Goal: Information Seeking & Learning: Compare options

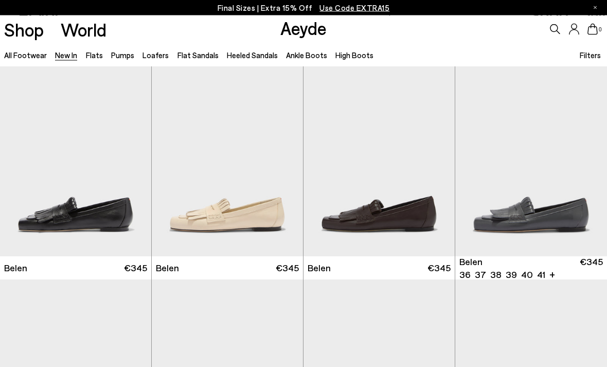
scroll to position [1, 0]
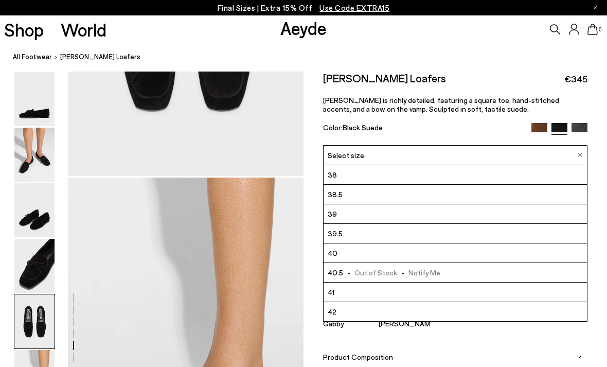
scroll to position [59, 0]
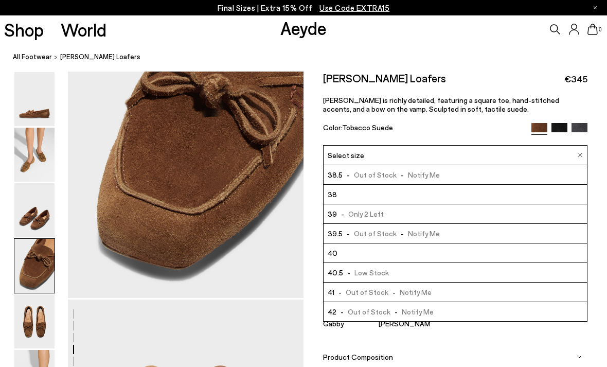
scroll to position [1031, 0]
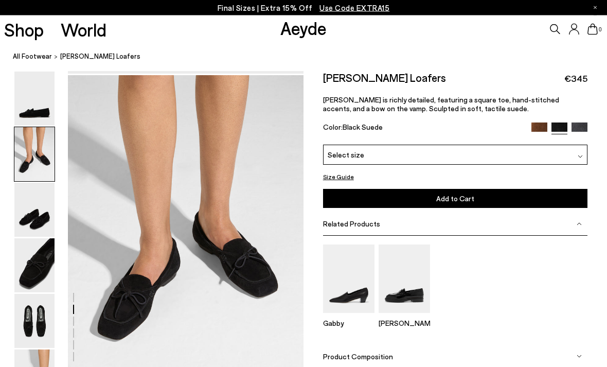
scroll to position [316, 0]
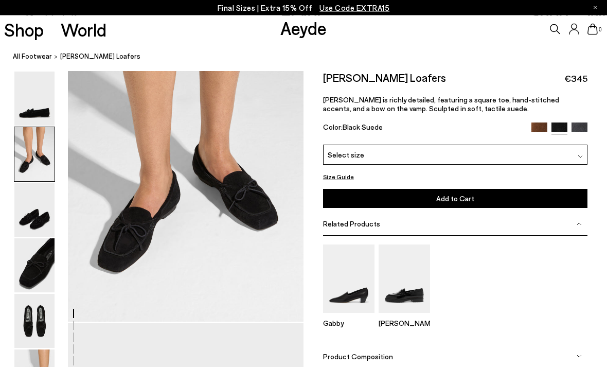
click at [40, 267] on img at bounding box center [34, 266] width 40 height 54
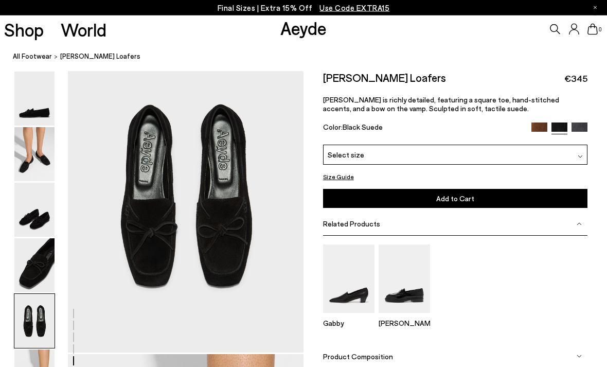
click at [45, 236] on img at bounding box center [34, 210] width 40 height 54
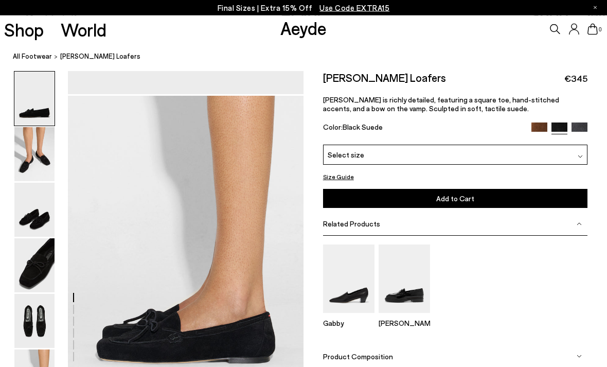
scroll to position [1555, 0]
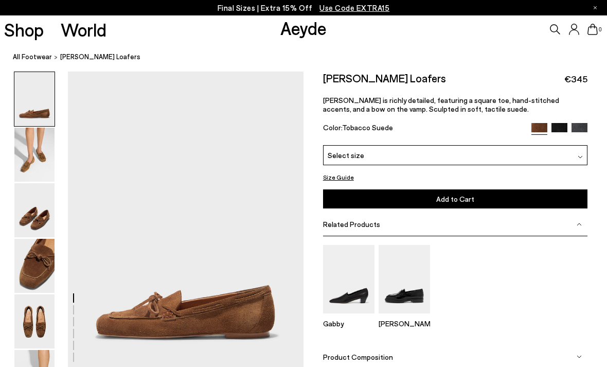
scroll to position [1064, 0]
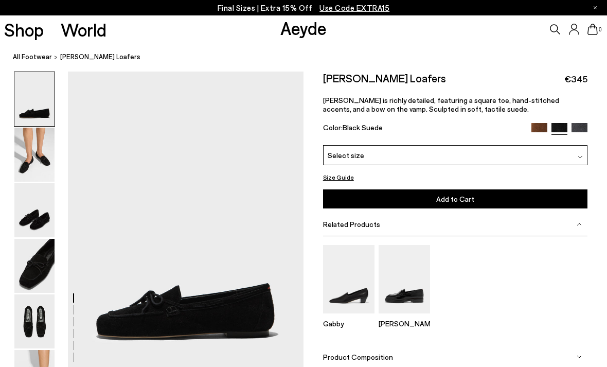
scroll to position [1473, 0]
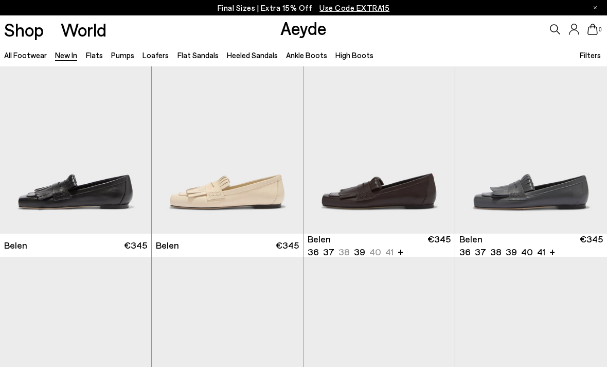
scroll to position [56, 0]
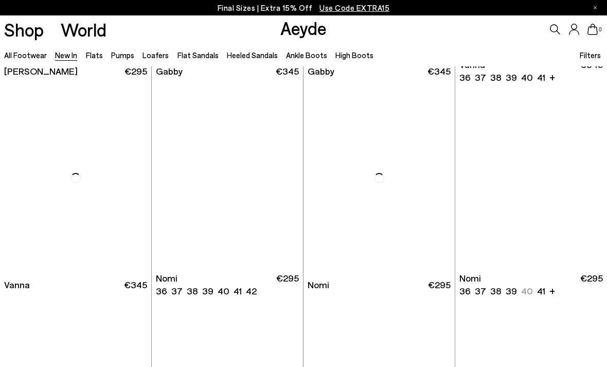
scroll to position [1298, 0]
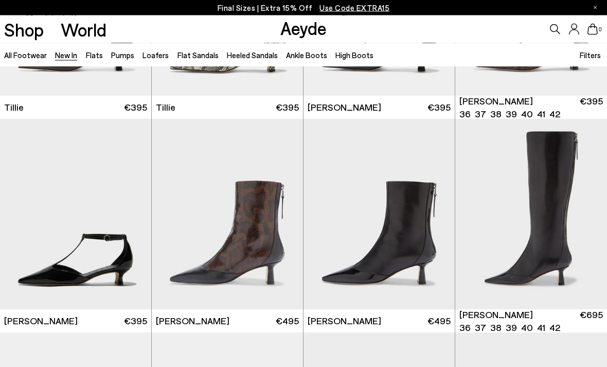
scroll to position [1869, 0]
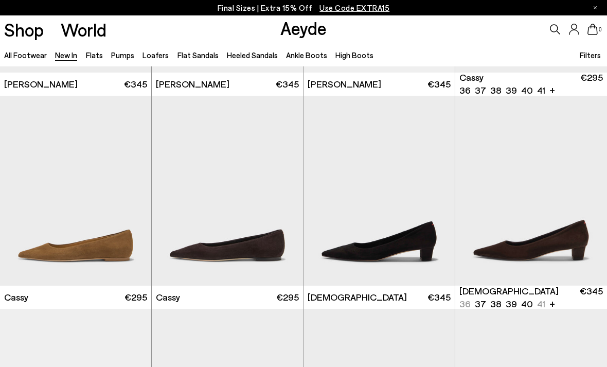
scroll to position [3387, 0]
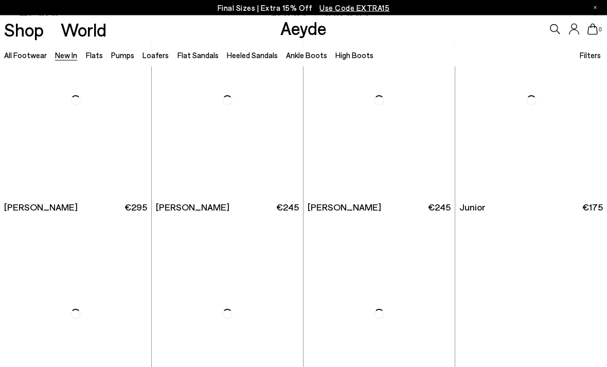
scroll to position [5208, 0]
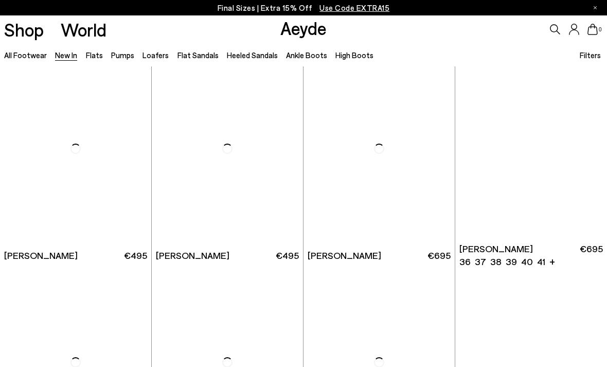
scroll to position [6831, 0]
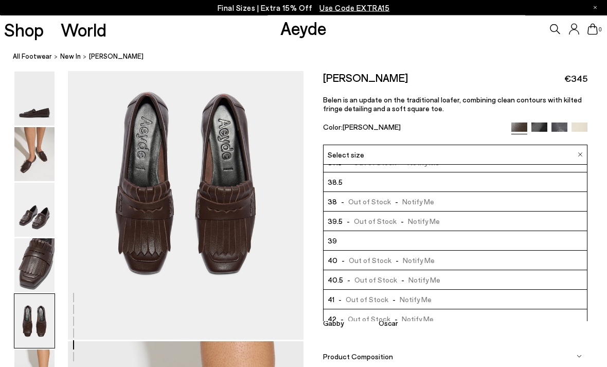
scroll to position [1285, 0]
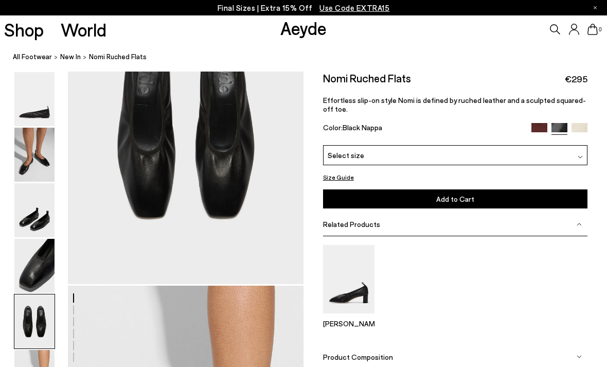
scroll to position [1322, 0]
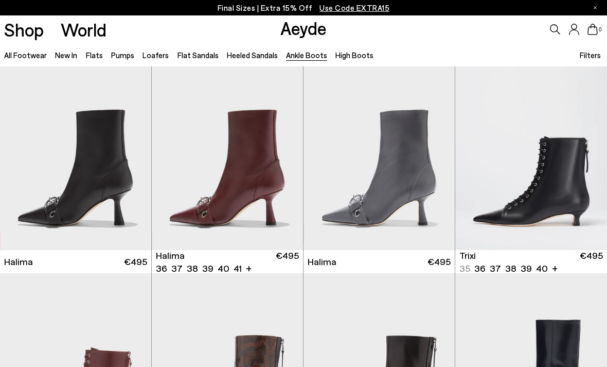
scroll to position [7, 0]
